Goal: Task Accomplishment & Management: Use online tool/utility

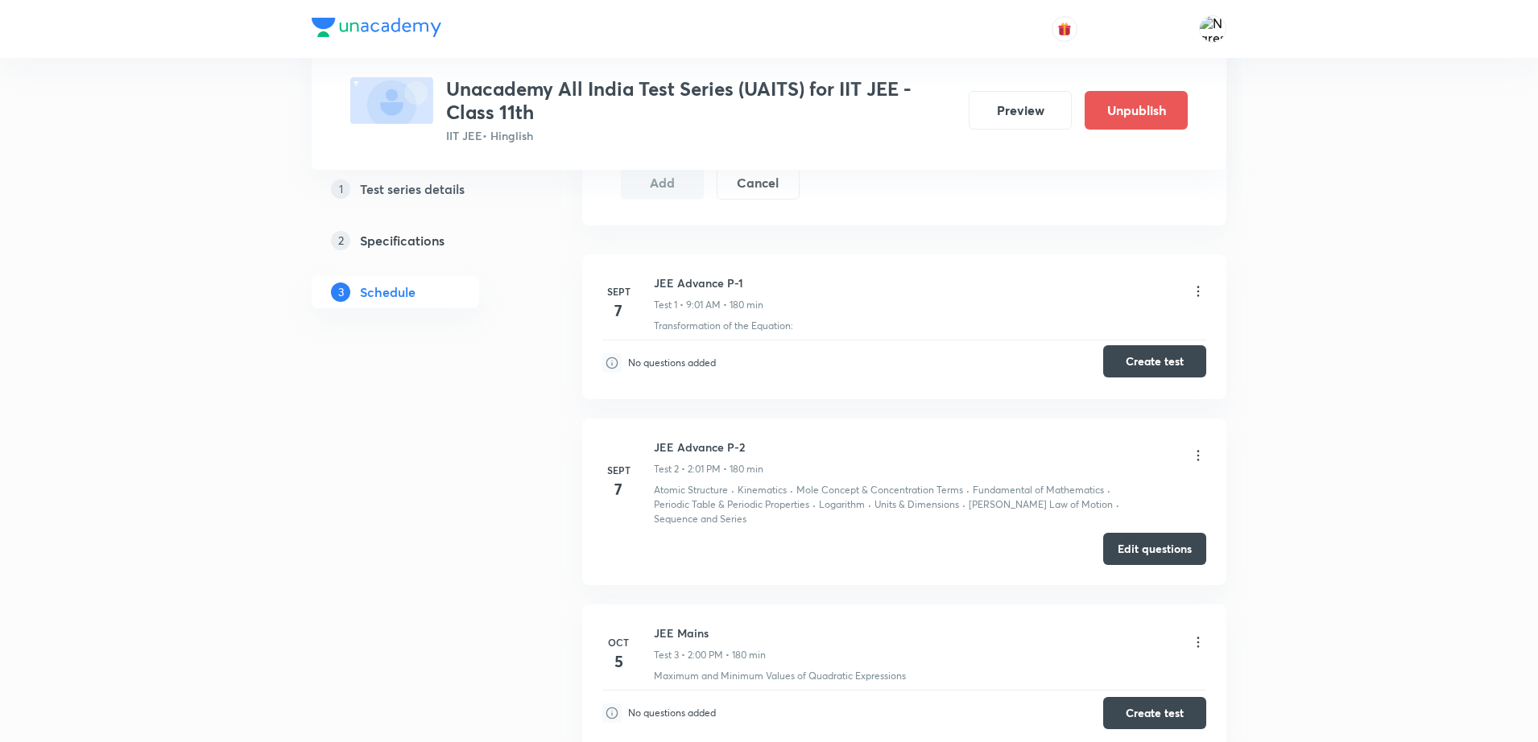
click at [1148, 358] on button "Create test" at bounding box center [1154, 361] width 103 height 32
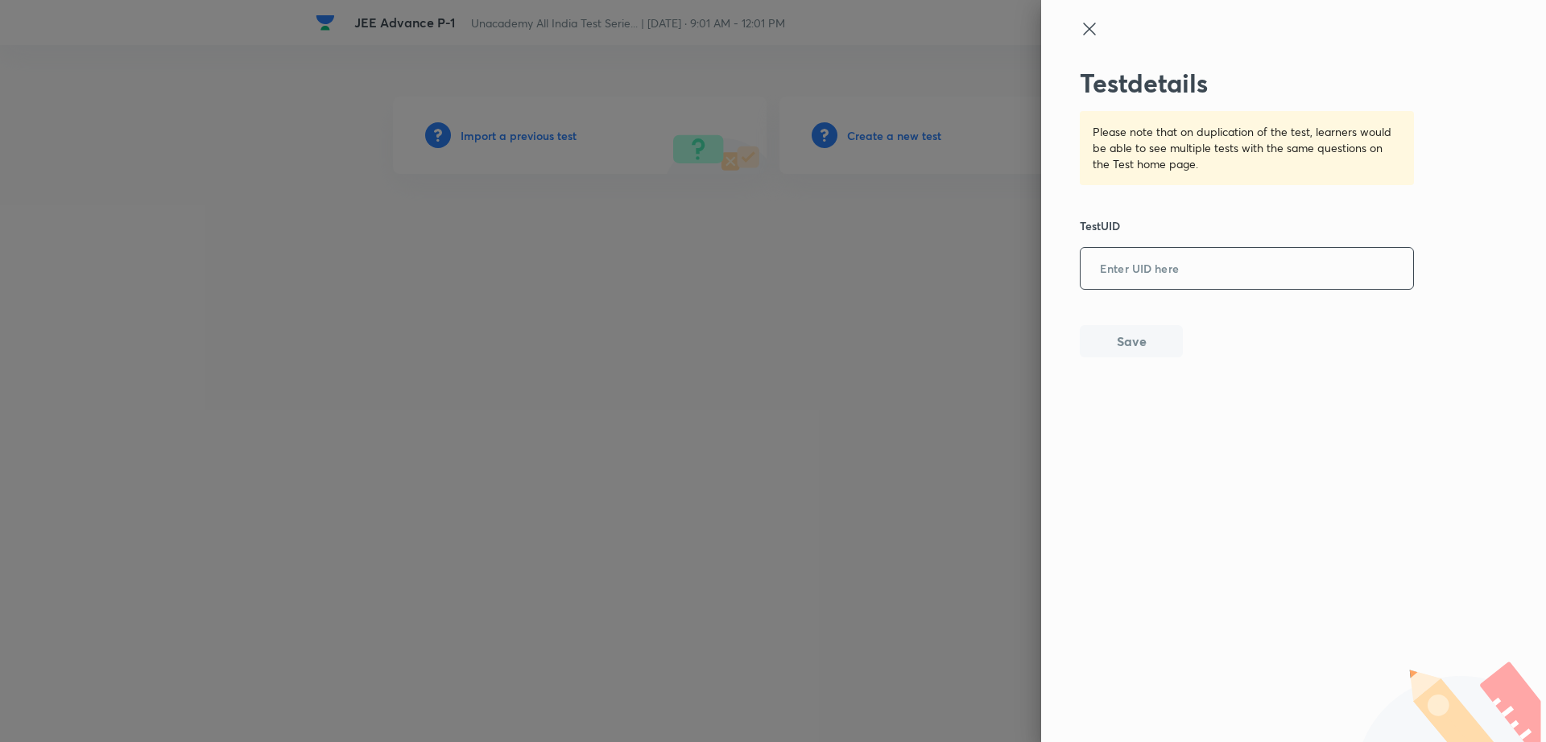
click at [1125, 272] on input "text" at bounding box center [1246, 269] width 333 height 39
paste input "828VBATAHJ"
type input "828VBATAHJ"
click at [1121, 337] on button "Save" at bounding box center [1131, 340] width 103 height 32
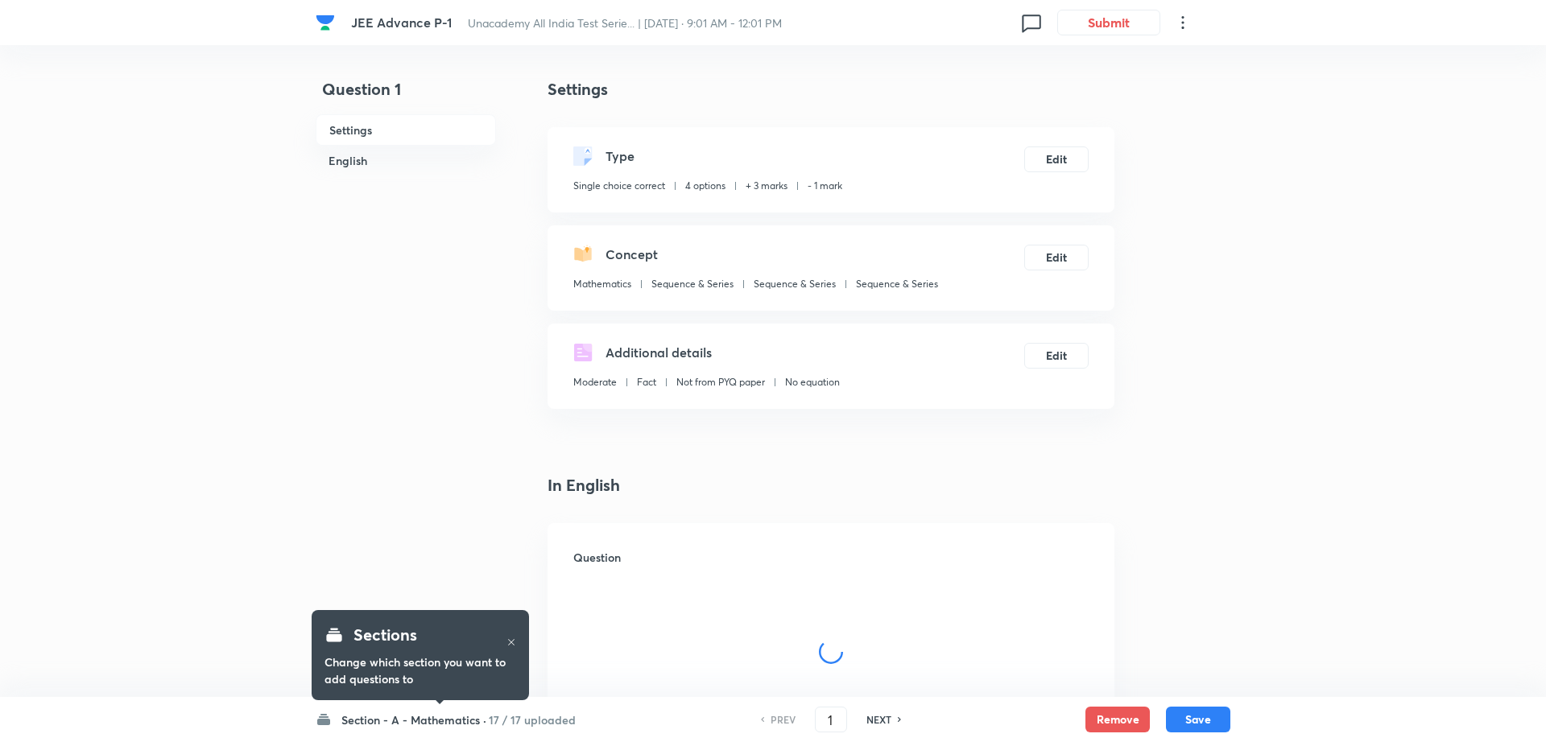
checkbox input "true"
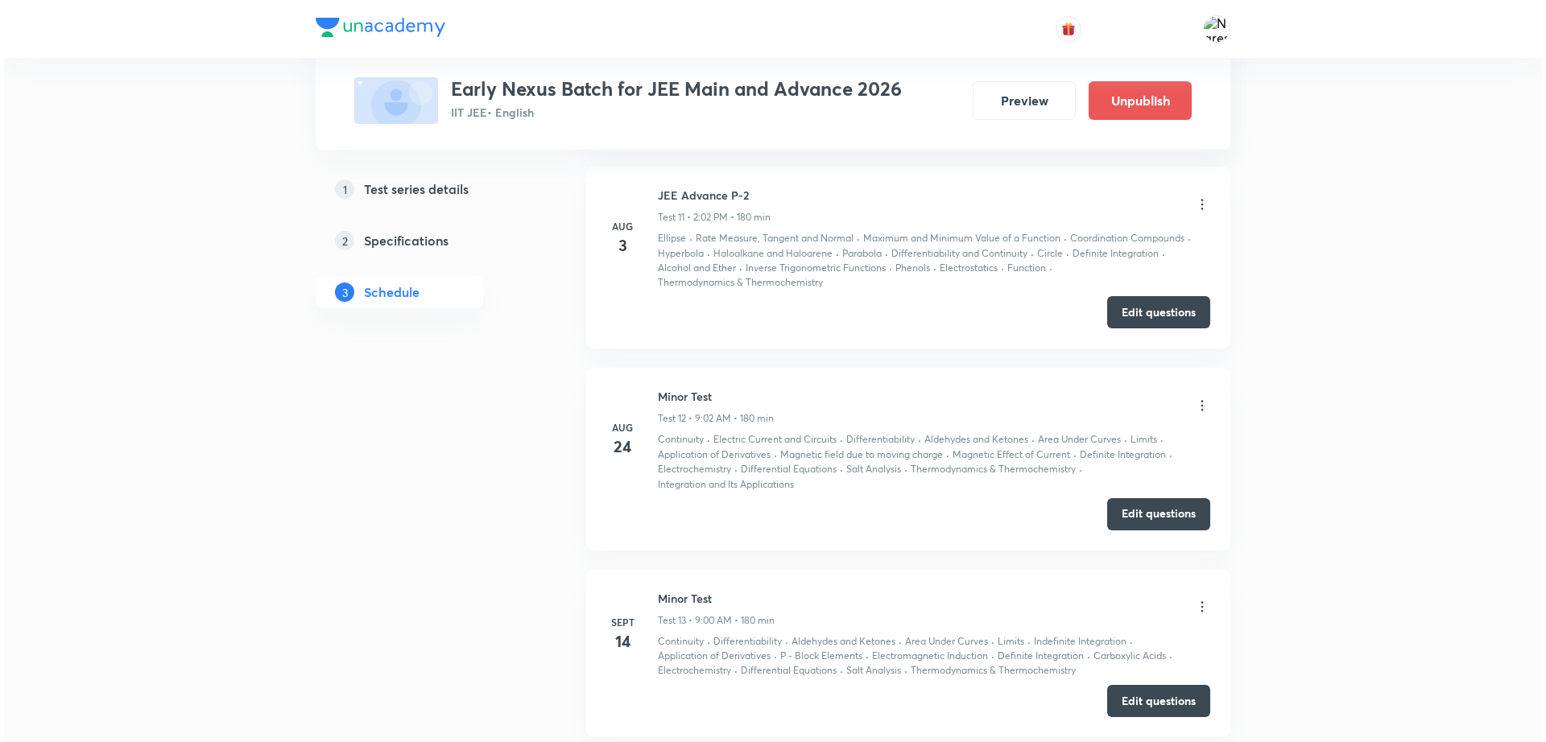
scroll to position [2798, 0]
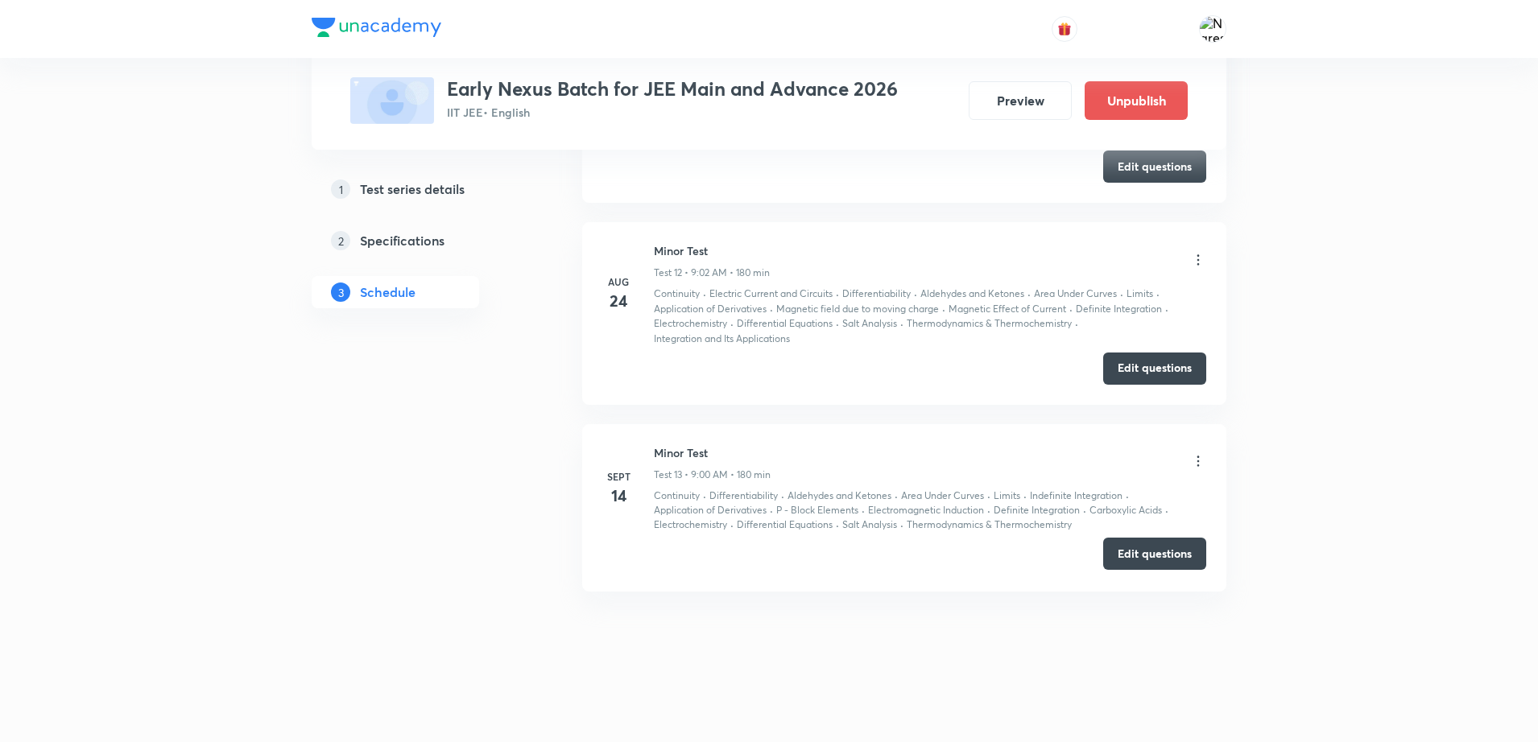
click at [1145, 558] on button "Edit questions" at bounding box center [1154, 554] width 103 height 32
click at [1195, 462] on icon at bounding box center [1198, 461] width 16 height 16
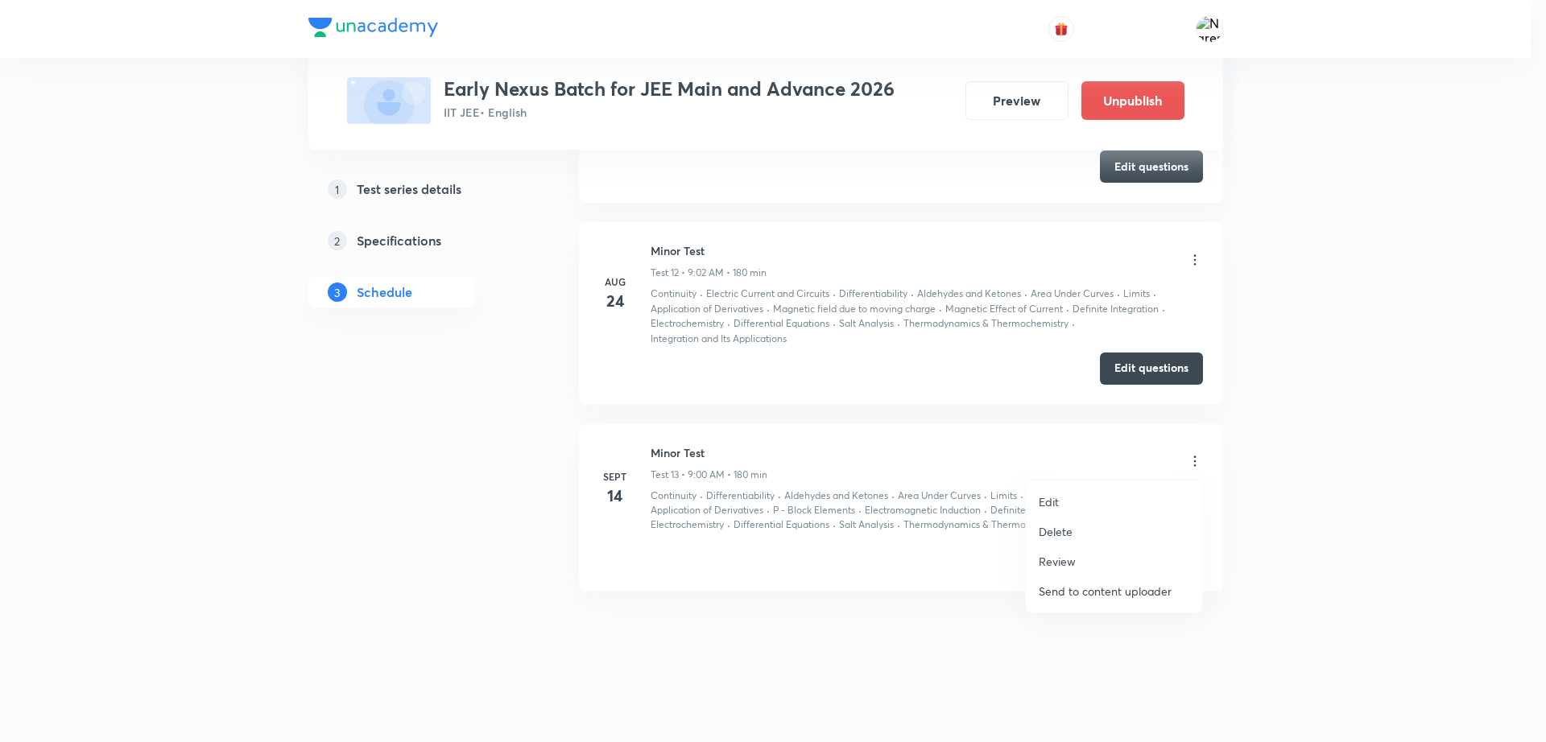
click at [1270, 689] on div at bounding box center [773, 371] width 1546 height 742
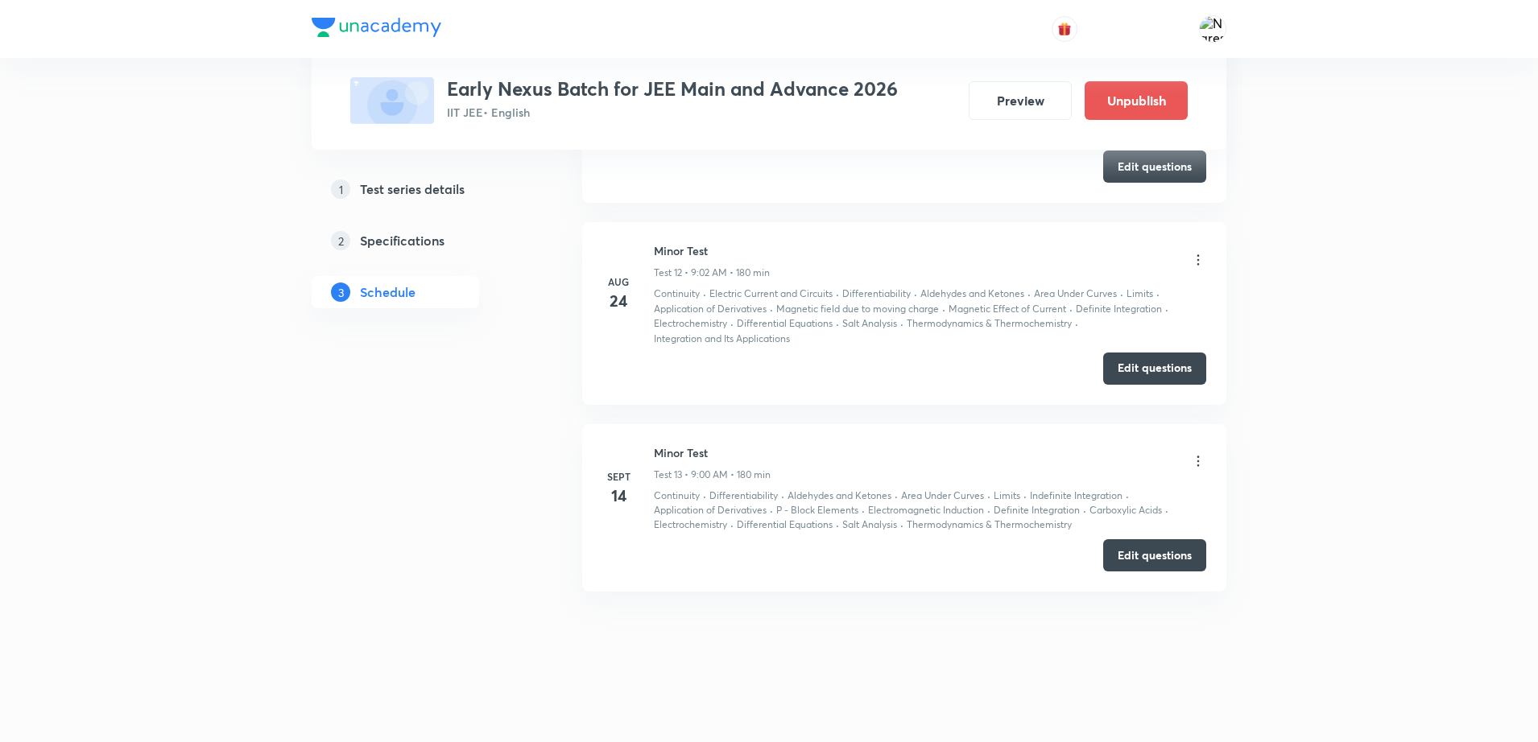
click at [1197, 469] on div at bounding box center [1198, 462] width 16 height 19
click at [1200, 457] on icon at bounding box center [1198, 461] width 16 height 16
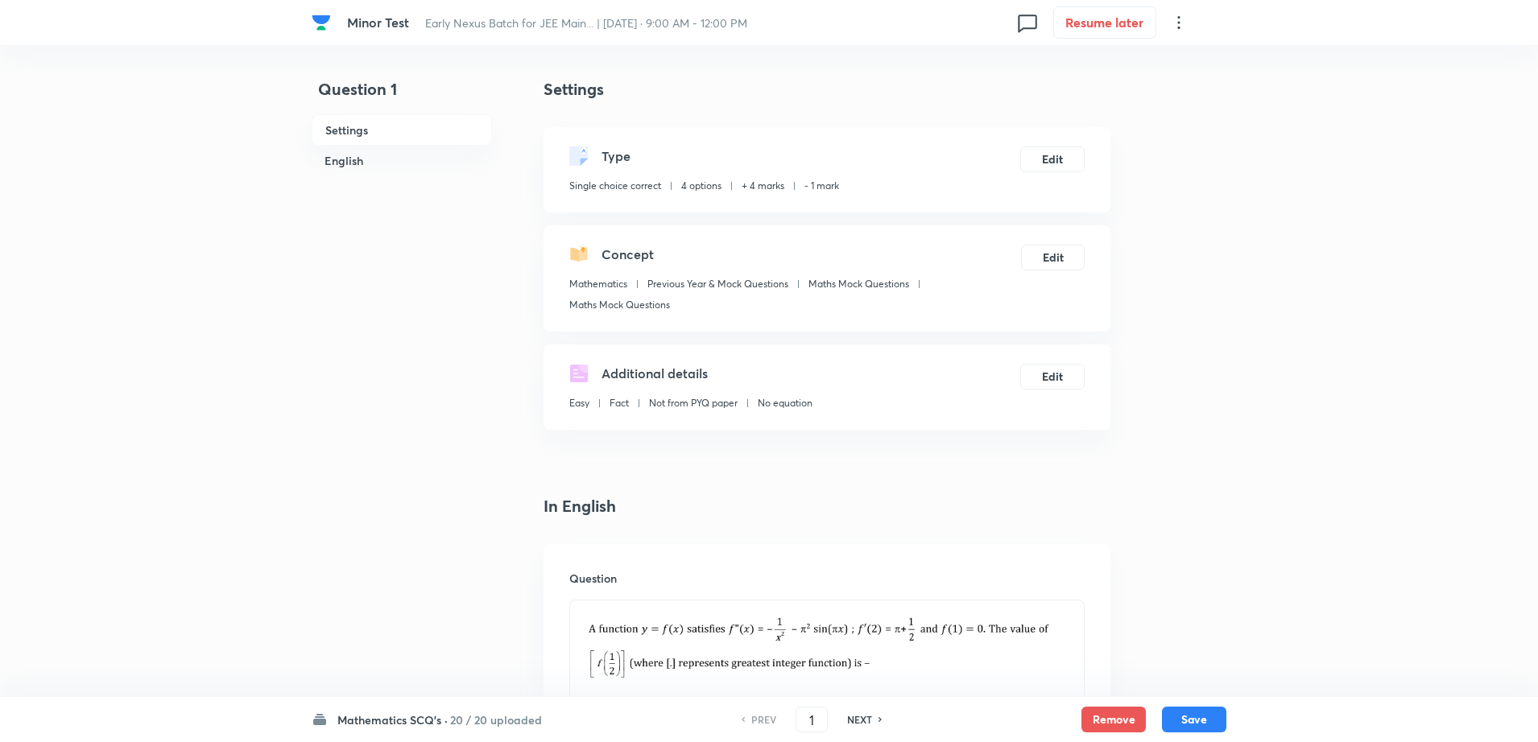
click at [478, 718] on h6 "20 / 20 uploaded" at bounding box center [496, 720] width 92 height 17
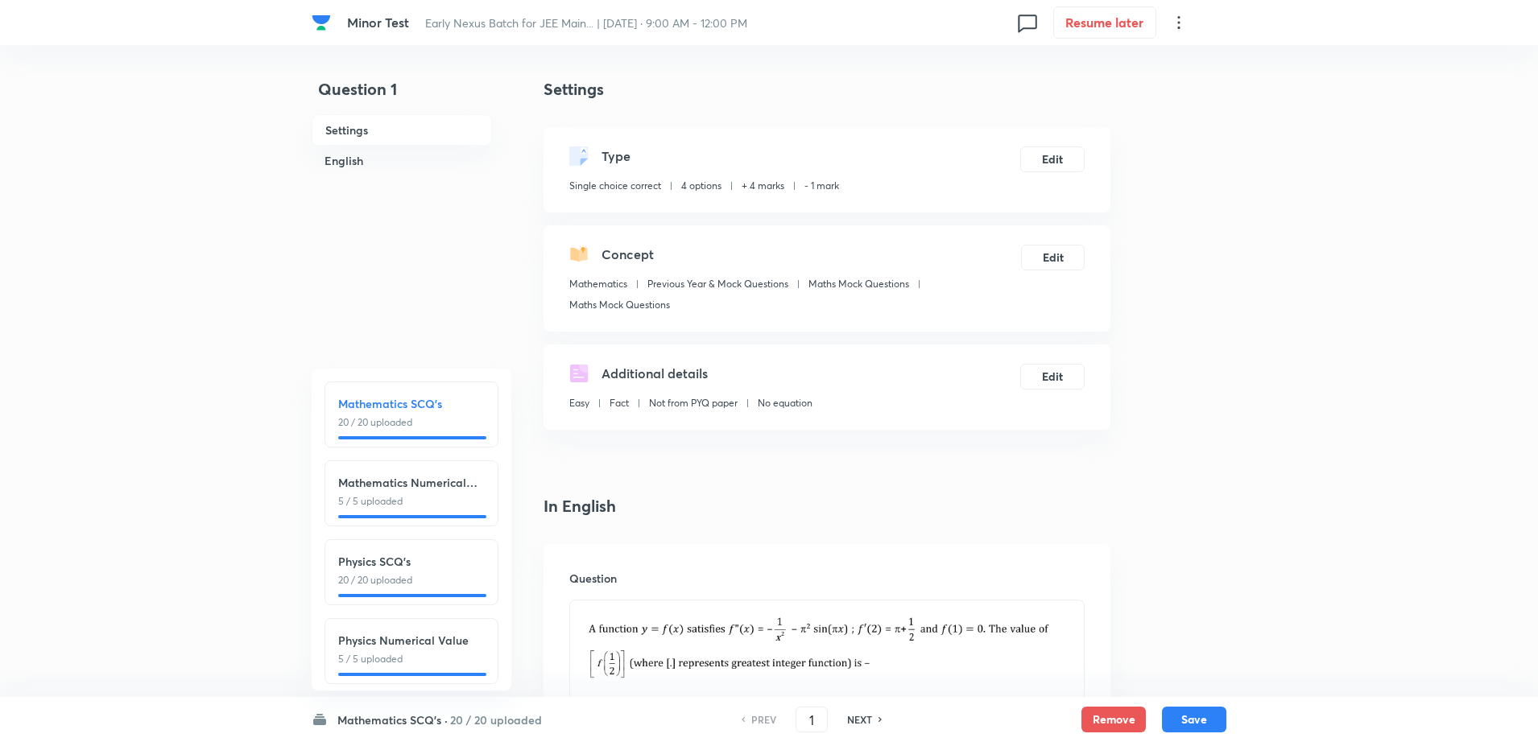
scroll to position [180, 0]
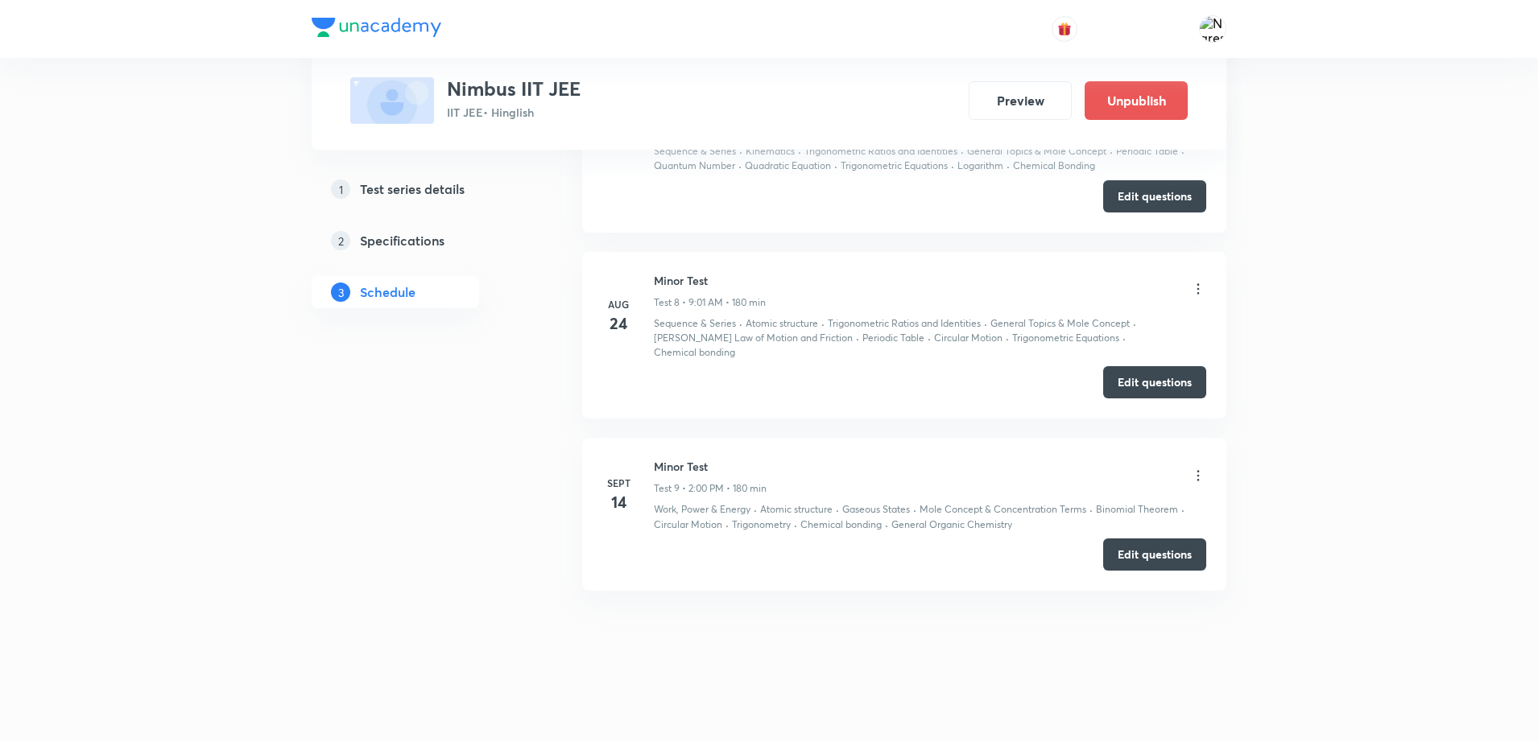
click at [1198, 472] on icon at bounding box center [1198, 476] width 2 height 10
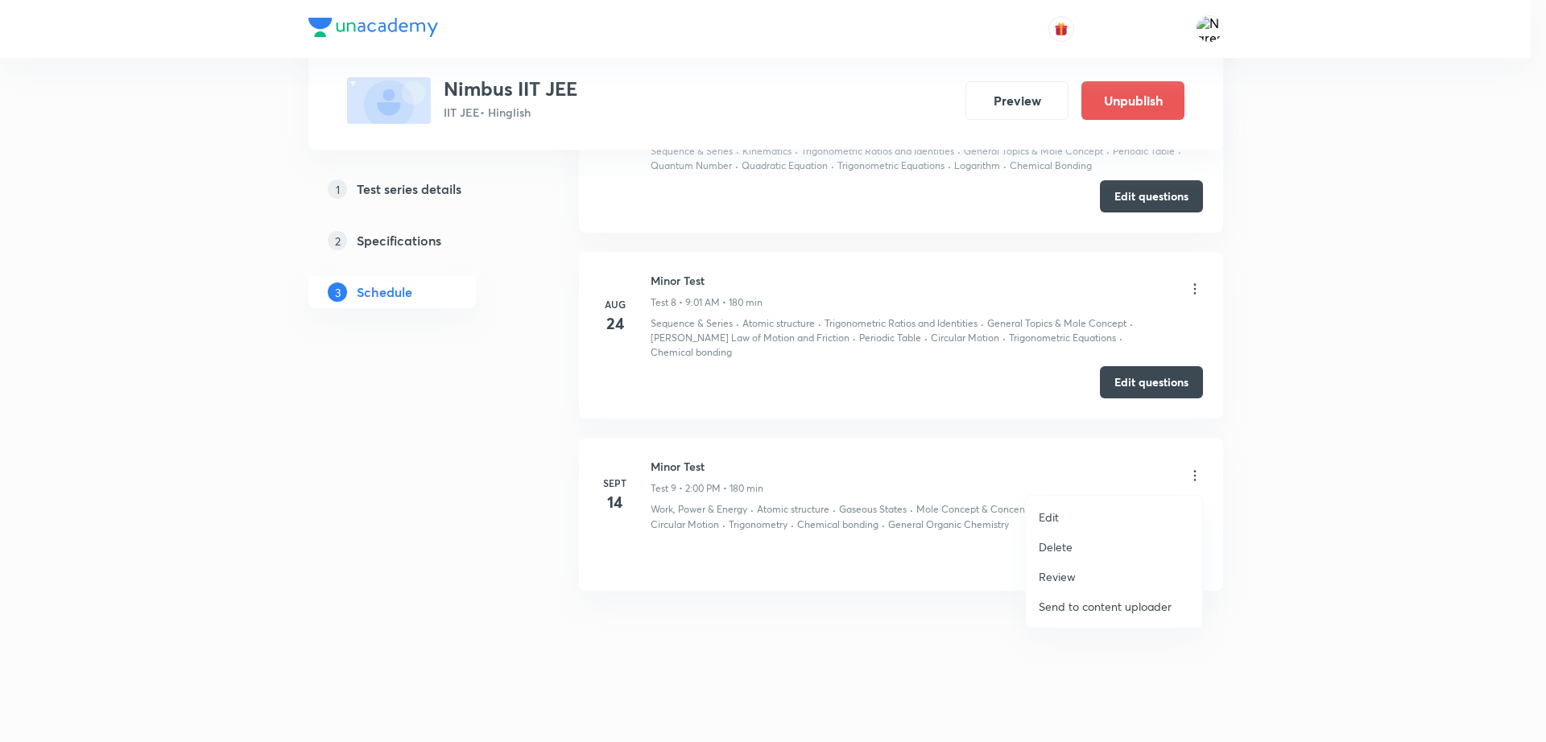
click at [1198, 472] on div at bounding box center [773, 371] width 1546 height 742
